Goal: Information Seeking & Learning: Learn about a topic

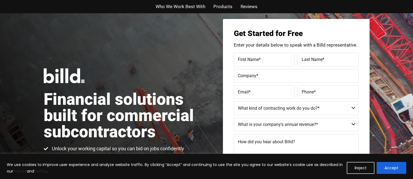
click at [174, 4] on span "Who We Work Best With" at bounding box center [180, 7] width 50 height 8
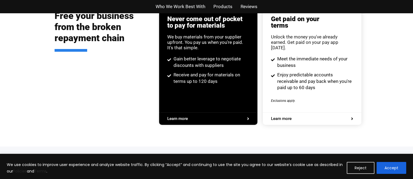
scroll to position [1301, 0]
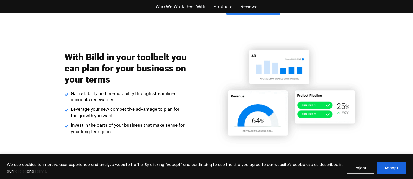
click at [241, 94] on img at bounding box center [288, 94] width 161 height 114
click at [228, 84] on img at bounding box center [288, 94] width 161 height 114
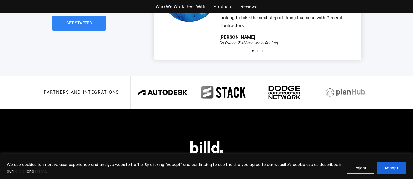
scroll to position [1288, 0]
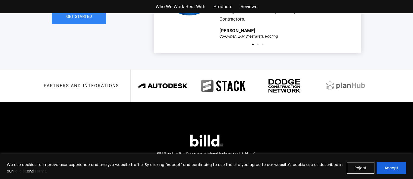
click at [93, 84] on div "Partners and integrations" at bounding box center [207, 86] width 326 height 33
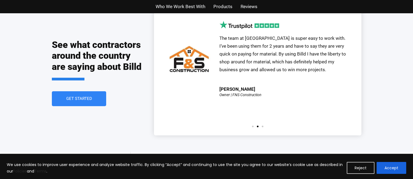
click at [217, 7] on span "Products" at bounding box center [222, 7] width 19 height 8
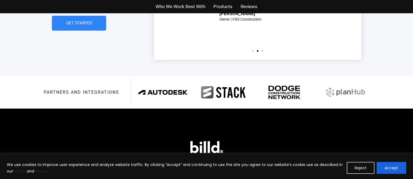
scroll to position [1288, 0]
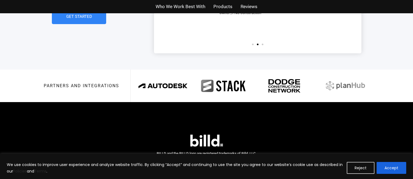
click at [63, 102] on footer "BILLD and the BILLD logo are registered trademarks of Billd, LLC. © 2025 Billd,…" at bounding box center [206, 154] width 413 height 104
click at [93, 102] on footer "BILLD and the BILLD logo are registered trademarks of Billd, LLC. © 2025 Billd,…" at bounding box center [206, 154] width 413 height 104
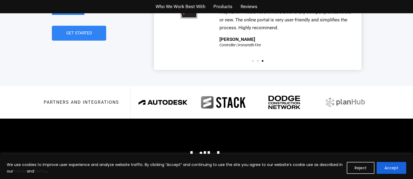
scroll to position [1270, 0]
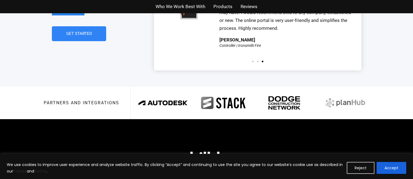
click at [82, 98] on div "Partners and integrations" at bounding box center [207, 103] width 326 height 33
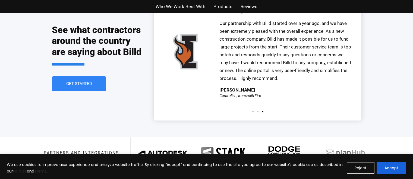
scroll to position [1135, 0]
